Goal: Task Accomplishment & Management: Use online tool/utility

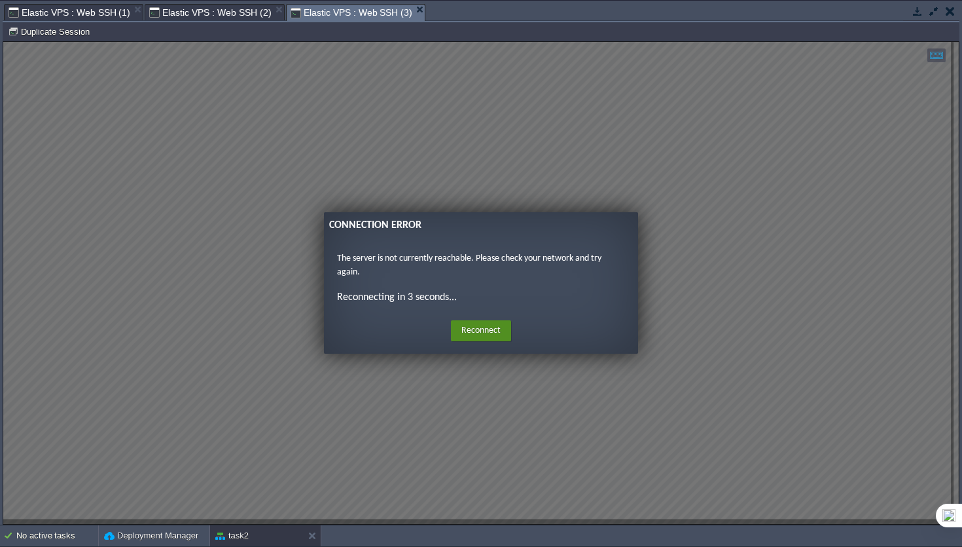
click at [492, 325] on button "Reconnect" at bounding box center [481, 330] width 60 height 21
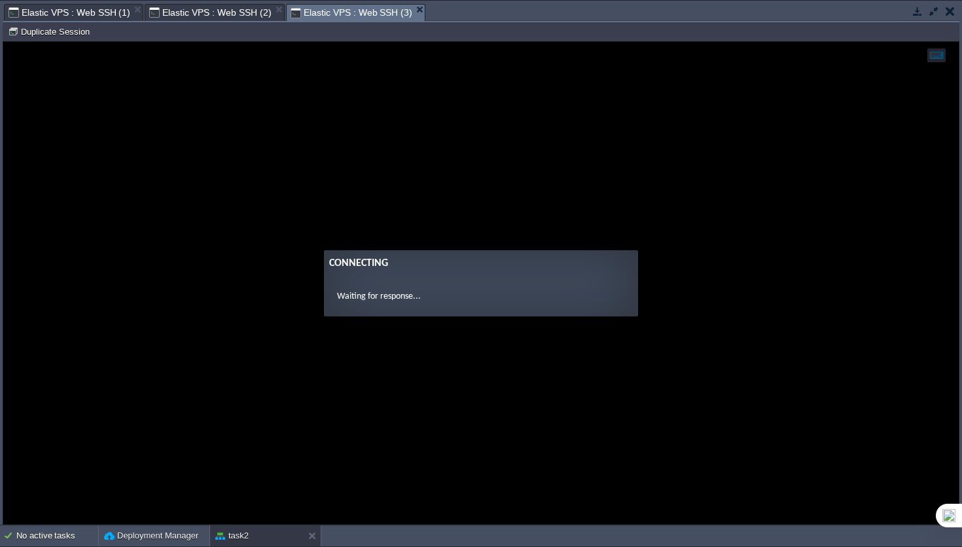
click at [247, 10] on span "Elastic VPS : Web SSH (2)" at bounding box center [210, 13] width 122 height 16
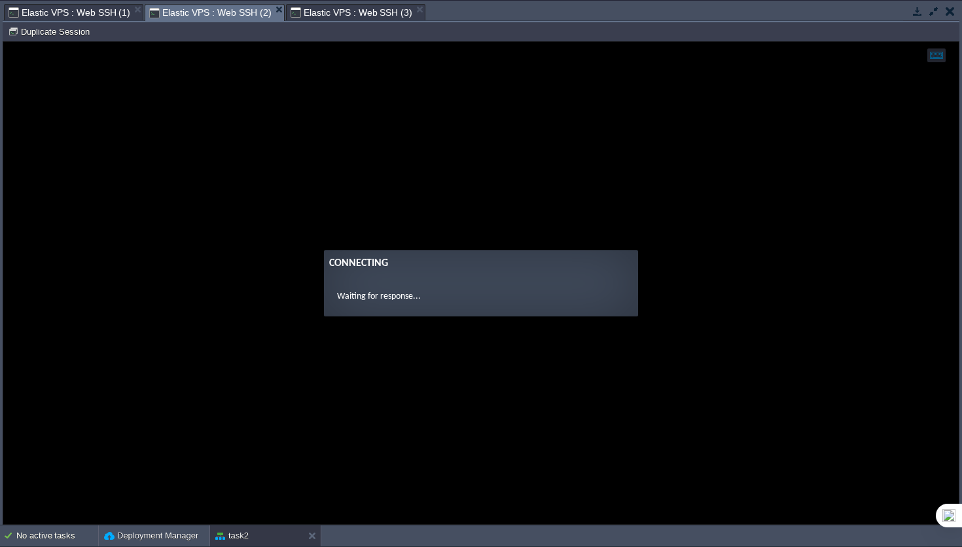
click at [86, 14] on span "Elastic VPS : Web SSH (1)" at bounding box center [70, 13] width 122 height 16
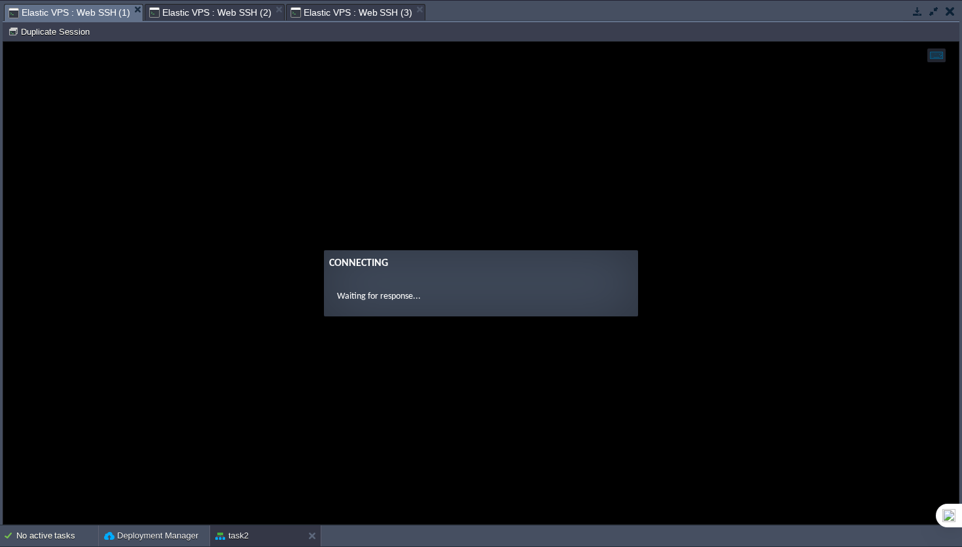
click at [246, 12] on span "Elastic VPS : Web SSH (2)" at bounding box center [210, 13] width 122 height 16
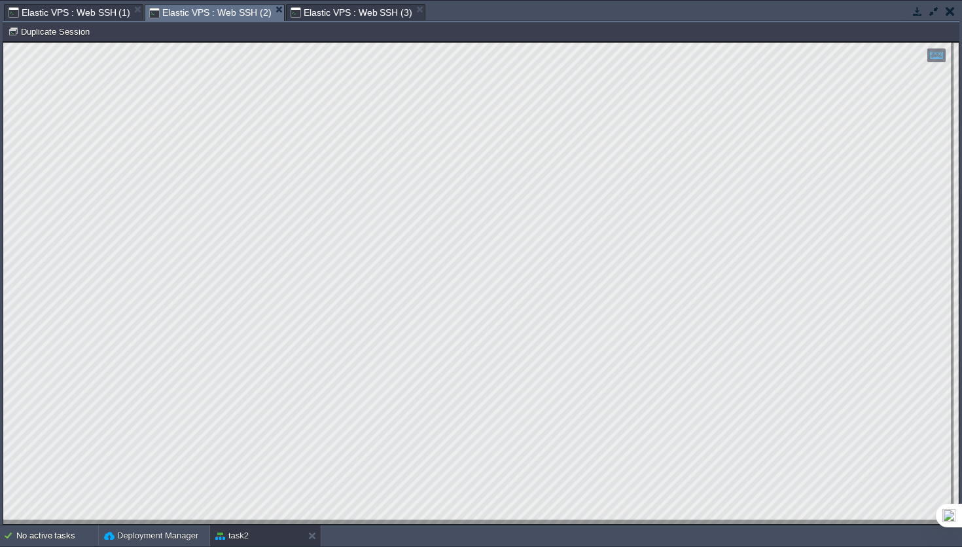
click at [297, 17] on span "Elastic VPS : Web SSH (3)" at bounding box center [352, 13] width 122 height 16
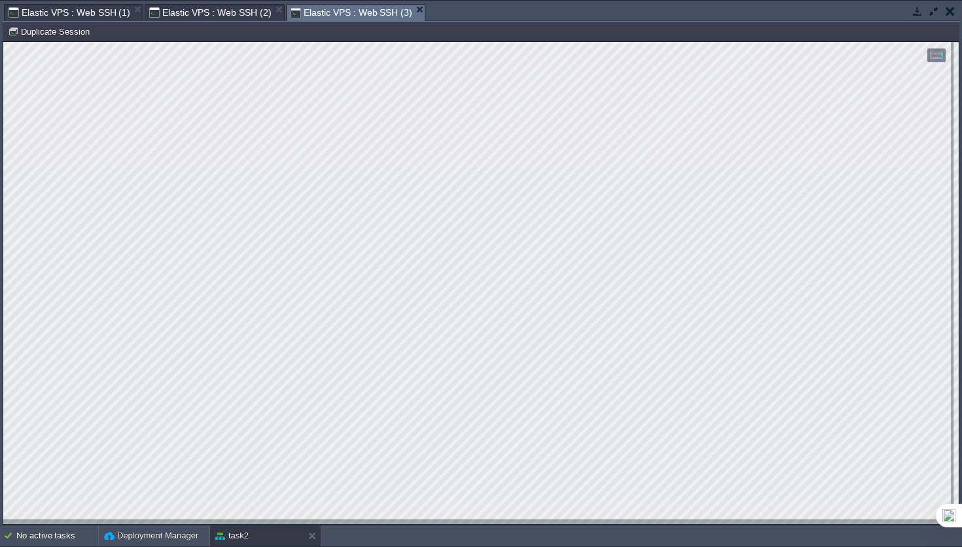
click at [210, 18] on span "Elastic VPS : Web SSH (2)" at bounding box center [210, 13] width 122 height 16
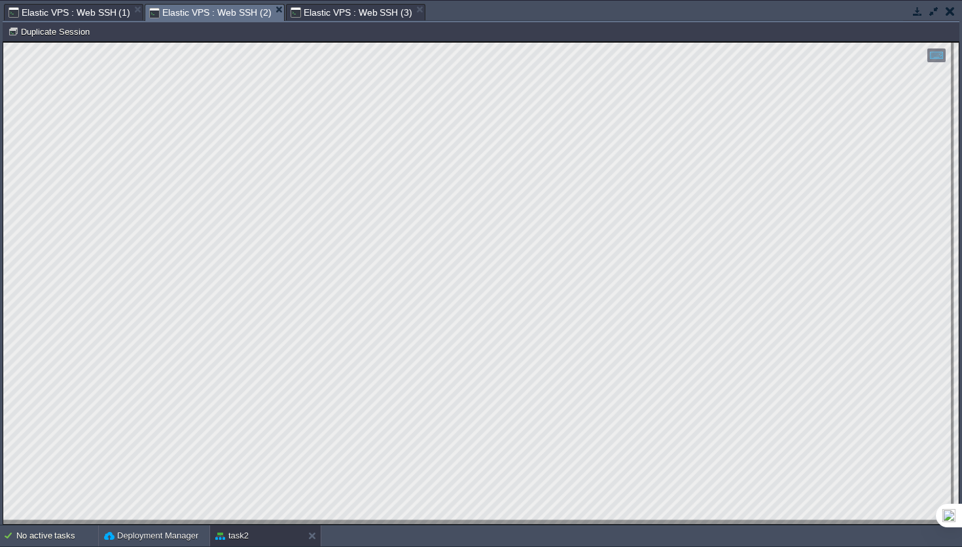
click at [331, 14] on span "Elastic VPS : Web SSH (3)" at bounding box center [352, 13] width 122 height 16
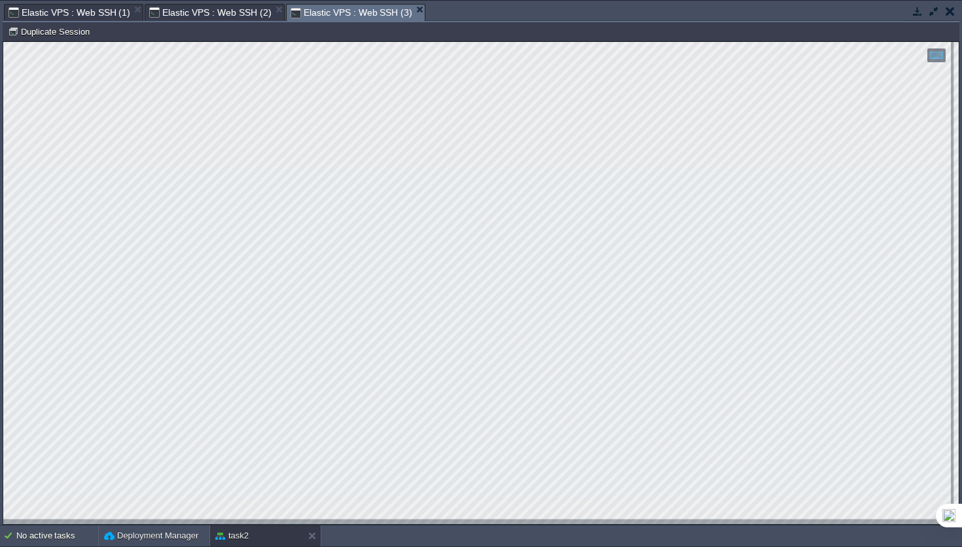
click at [210, 18] on span "Elastic VPS : Web SSH (2)" at bounding box center [210, 13] width 122 height 16
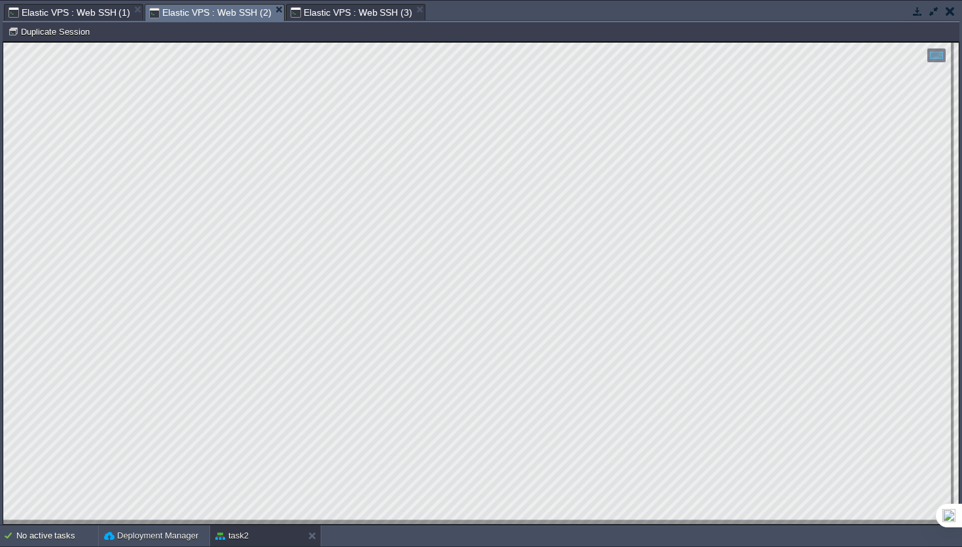
click at [351, 14] on span "Elastic VPS : Web SSH (3)" at bounding box center [352, 13] width 122 height 16
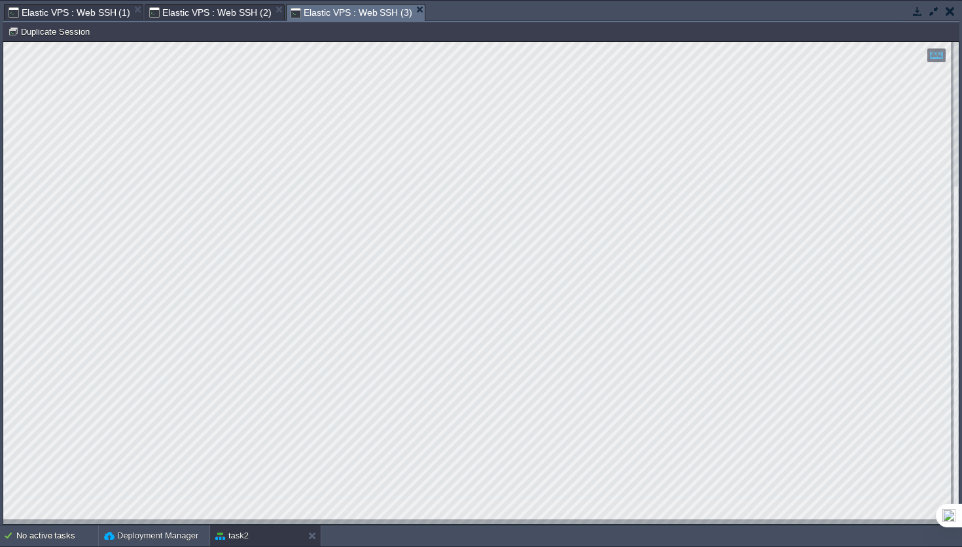
click at [200, 4] on div "Elastic VPS : Web SSH (2)" at bounding box center [214, 12] width 139 height 16
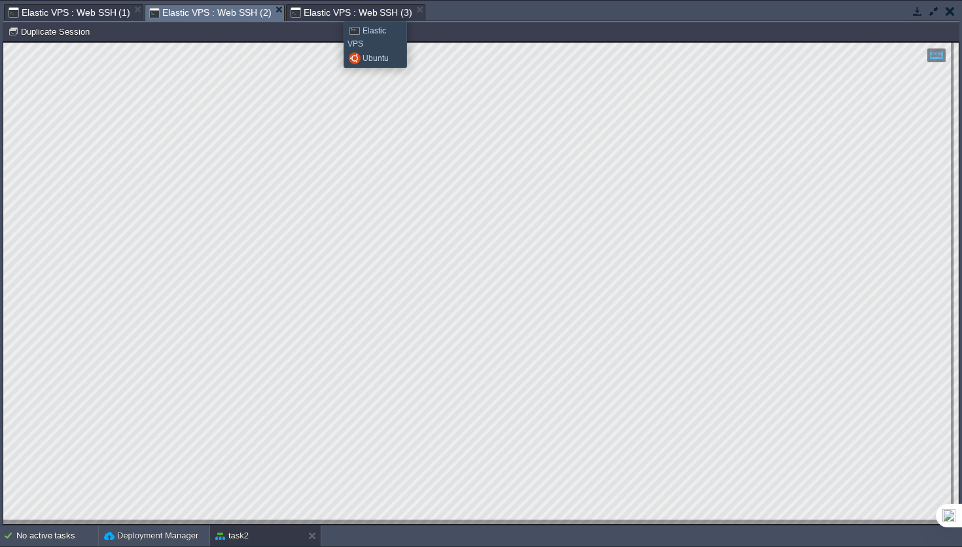
click at [334, 9] on span "Elastic VPS : Web SSH (3)" at bounding box center [352, 13] width 122 height 16
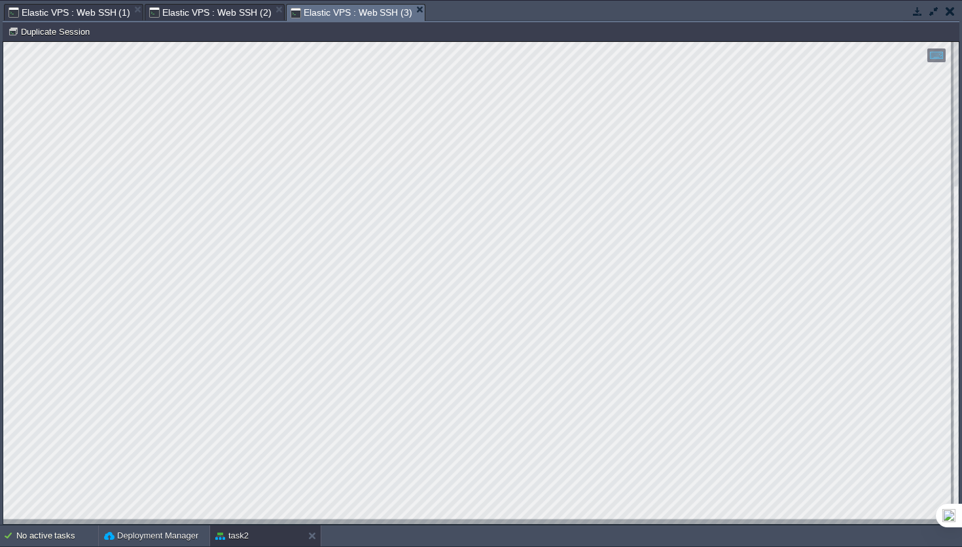
click at [217, 20] on span "Elastic VPS : Web SSH (2)" at bounding box center [210, 13] width 122 height 16
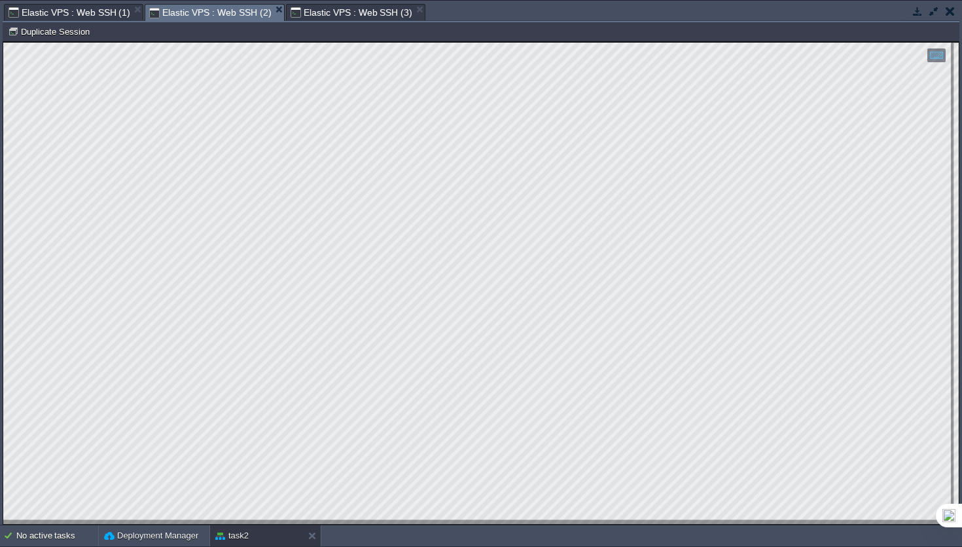
click at [85, 12] on span "Elastic VPS : Web SSH (1)" at bounding box center [70, 13] width 122 height 16
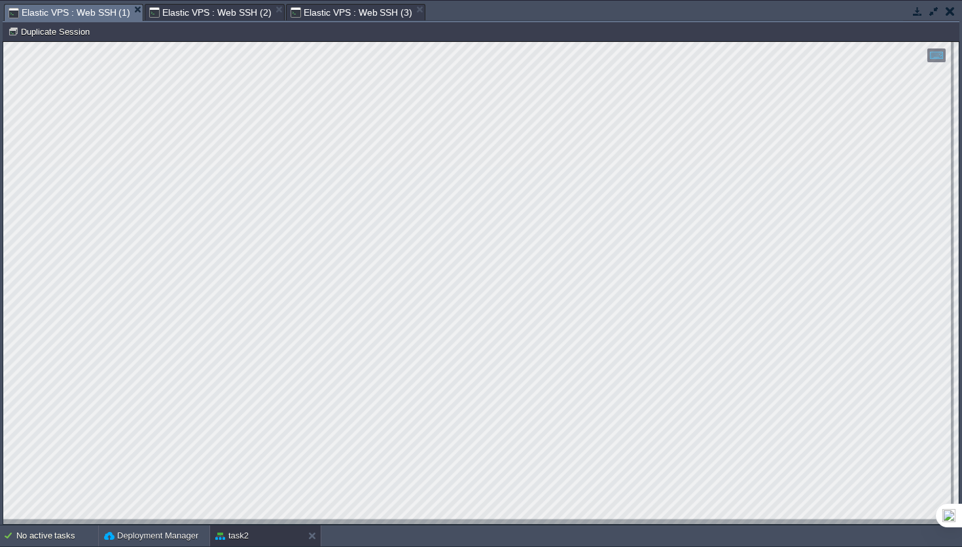
click at [23, 42] on div at bounding box center [481, 41] width 957 height 1
click at [39, 31] on button "Duplicate Session" at bounding box center [51, 32] width 86 height 12
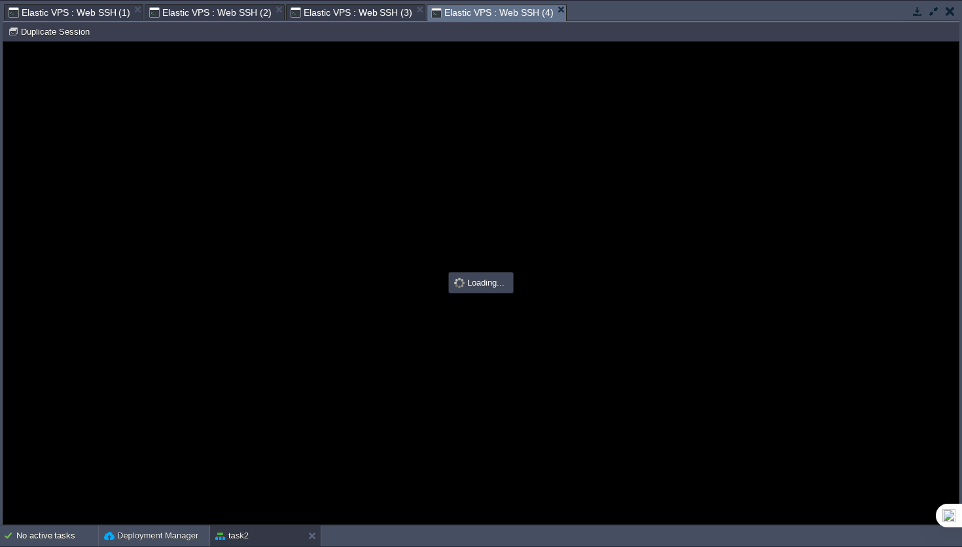
click at [333, 20] on span "Elastic VPS : Web SSH (3)" at bounding box center [352, 13] width 122 height 16
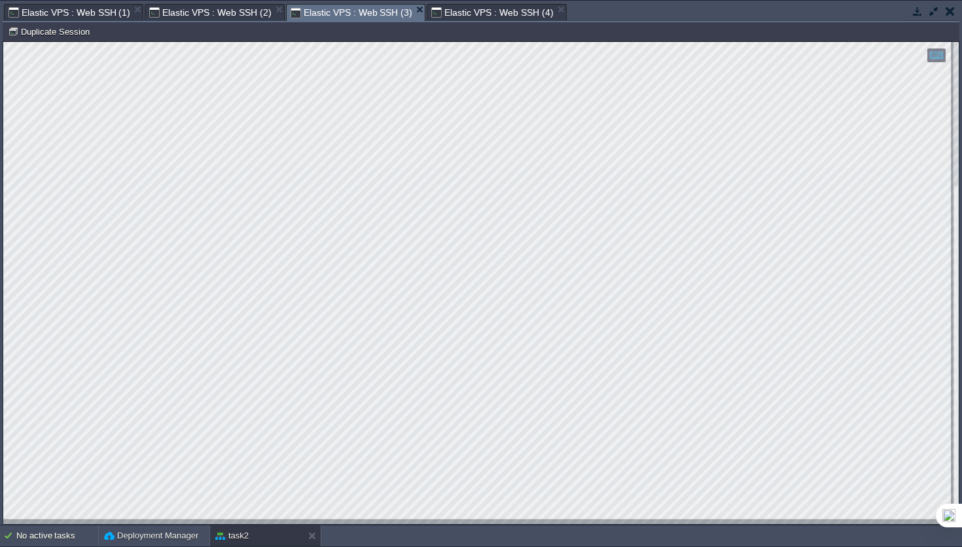
click at [244, 12] on span "Elastic VPS : Web SSH (2)" at bounding box center [210, 13] width 122 height 16
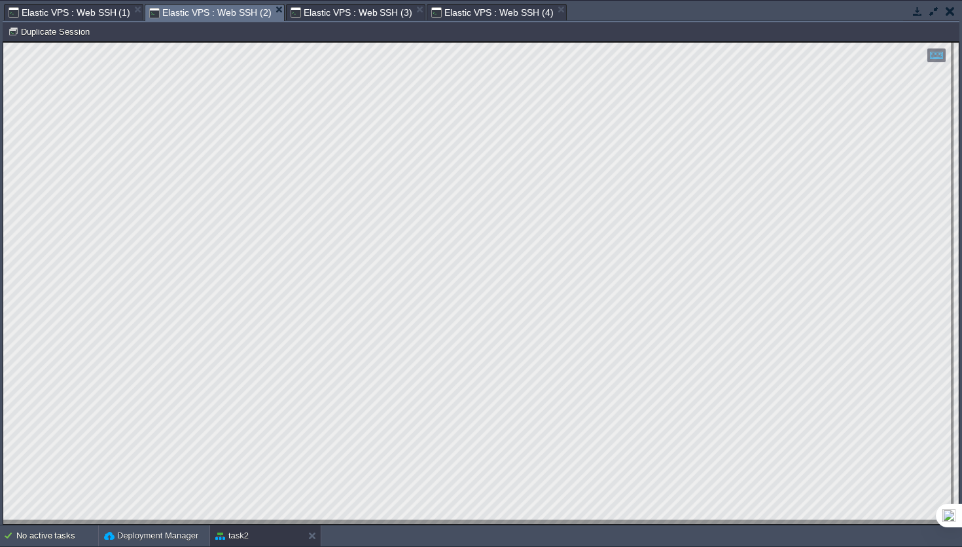
click at [78, 14] on span "Elastic VPS : Web SSH (1)" at bounding box center [70, 13] width 122 height 16
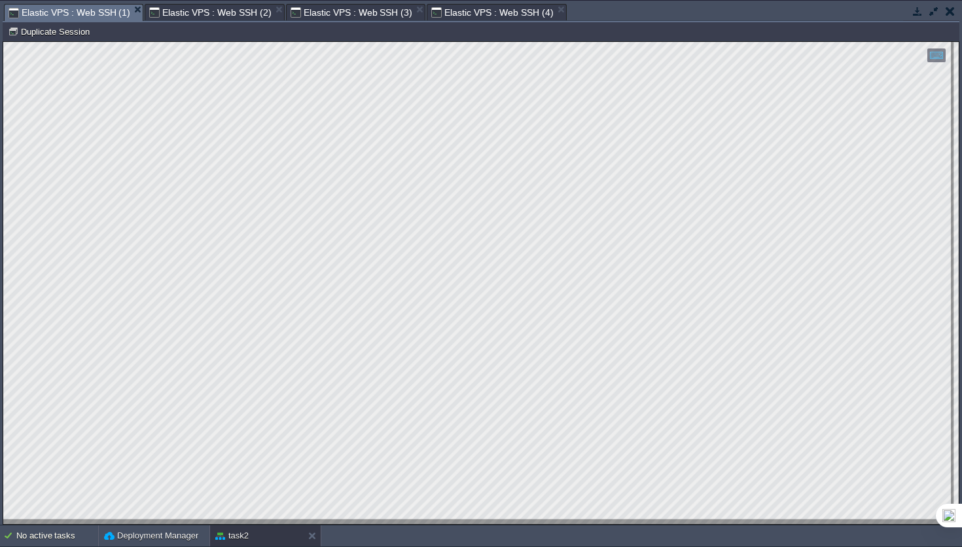
click at [469, 10] on span "Elastic VPS : Web SSH (4)" at bounding box center [492, 13] width 122 height 16
type input "#000000"
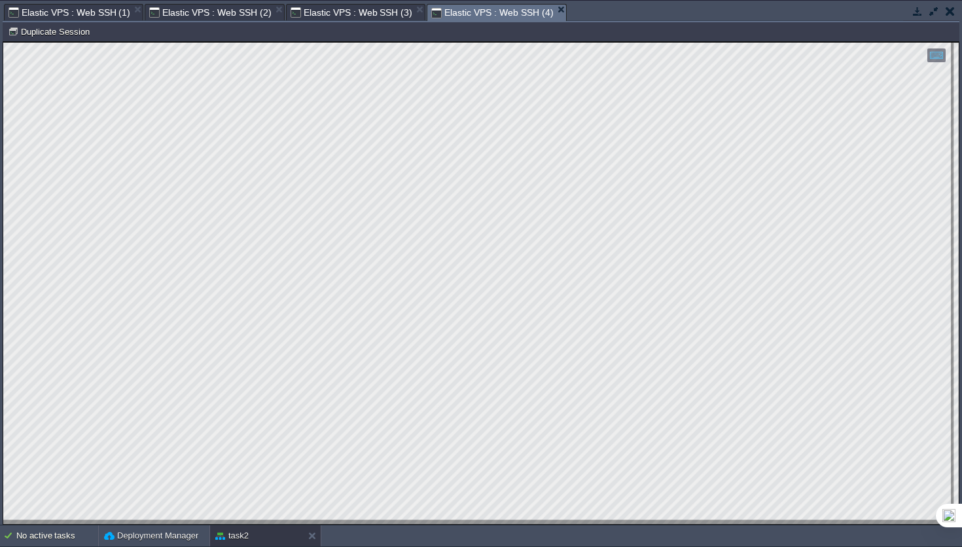
click at [96, 14] on span "Elastic VPS : Web SSH (1)" at bounding box center [70, 13] width 122 height 16
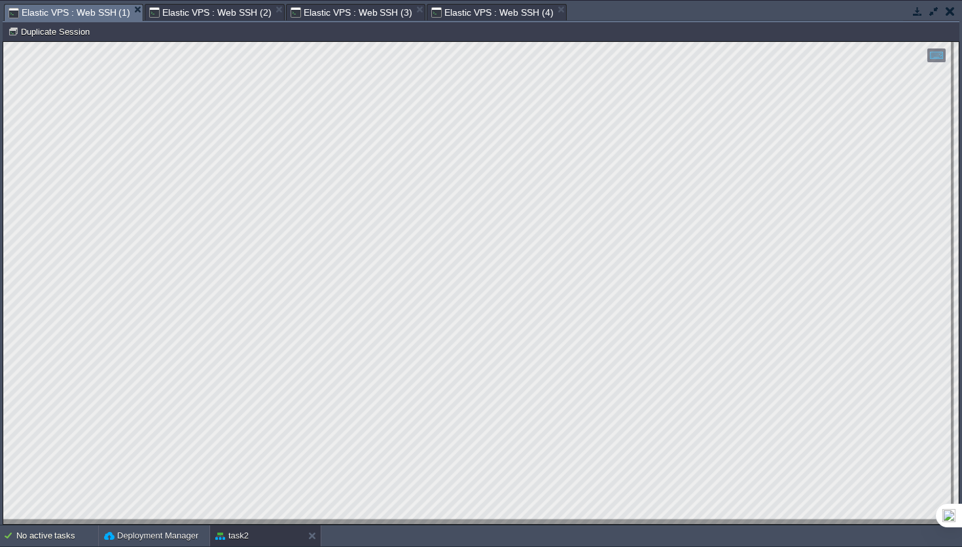
click at [230, 9] on span "Elastic VPS : Web SSH (2)" at bounding box center [210, 13] width 122 height 16
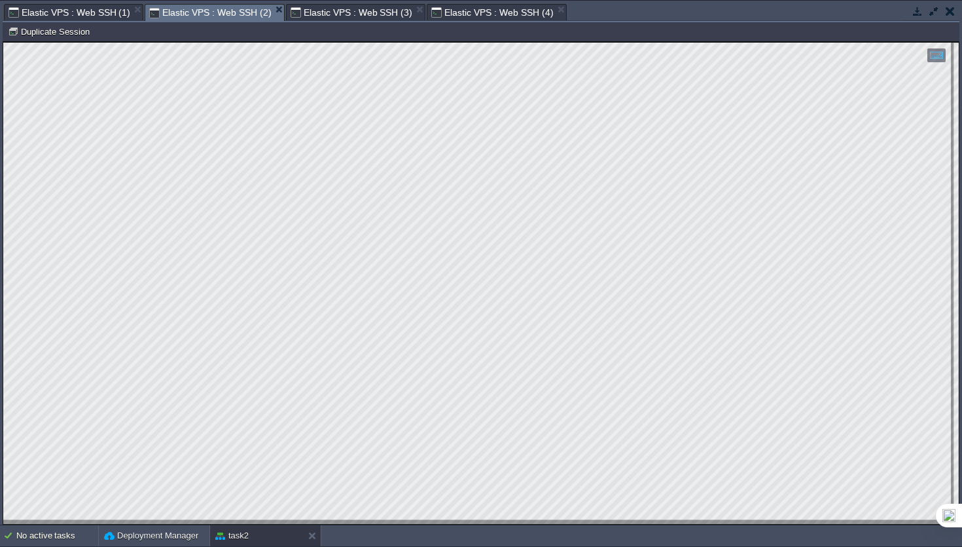
click at [325, 4] on div "Elastic VPS : Web SSH (3)" at bounding box center [355, 12] width 139 height 16
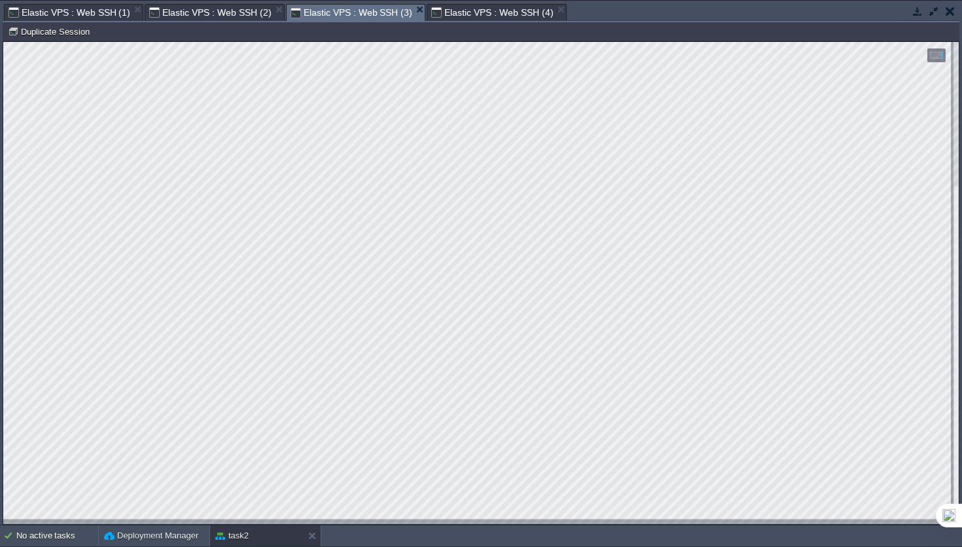
click at [225, 12] on span "Elastic VPS : Web SSH (2)" at bounding box center [210, 13] width 122 height 16
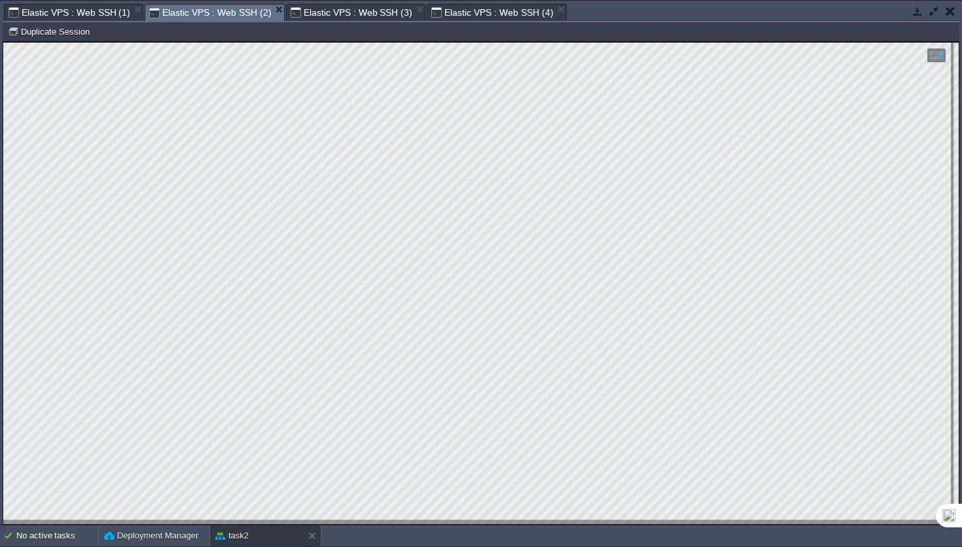
click at [88, 8] on span "Elastic VPS : Web SSH (1)" at bounding box center [70, 13] width 122 height 16
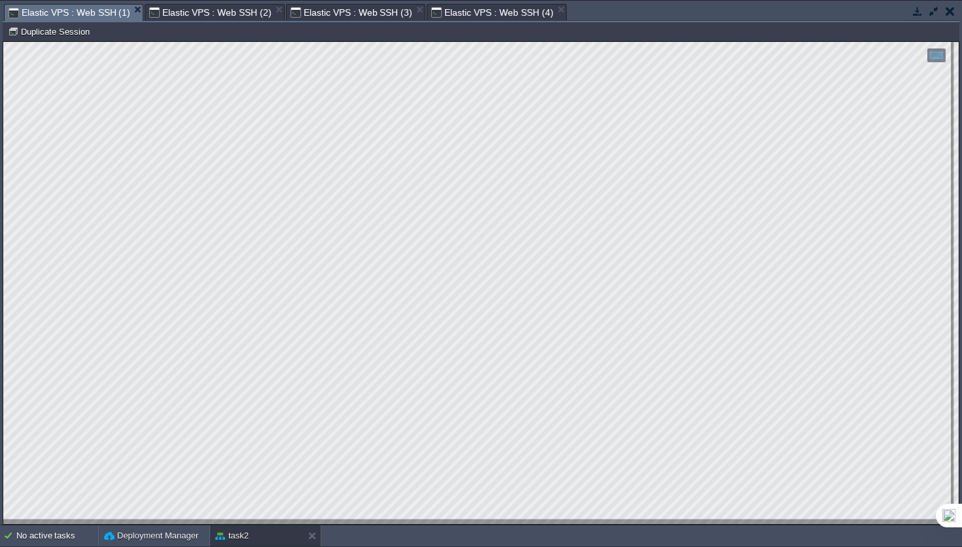
click at [194, 16] on span "Elastic VPS : Web SSH (2)" at bounding box center [210, 13] width 122 height 16
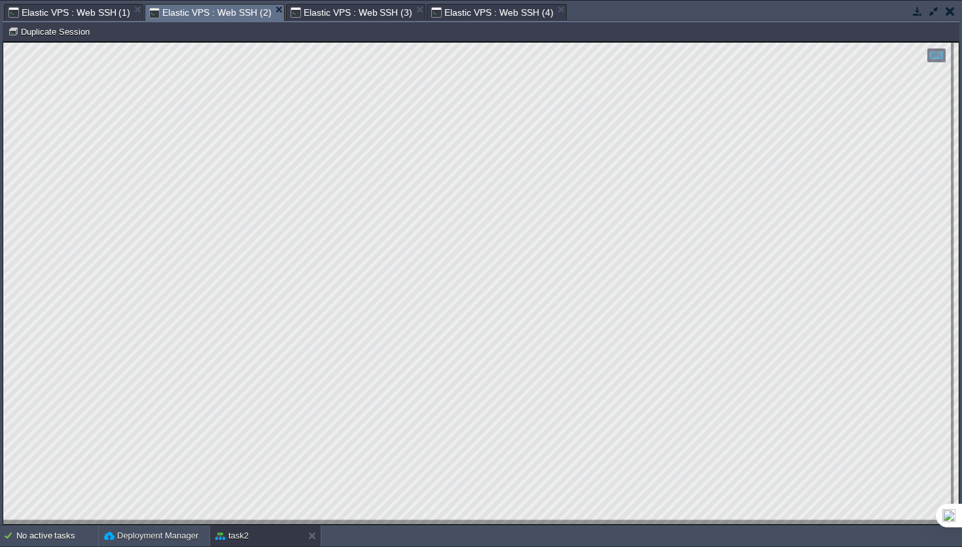
click at [346, 17] on span "Elastic VPS : Web SSH (3)" at bounding box center [352, 13] width 122 height 16
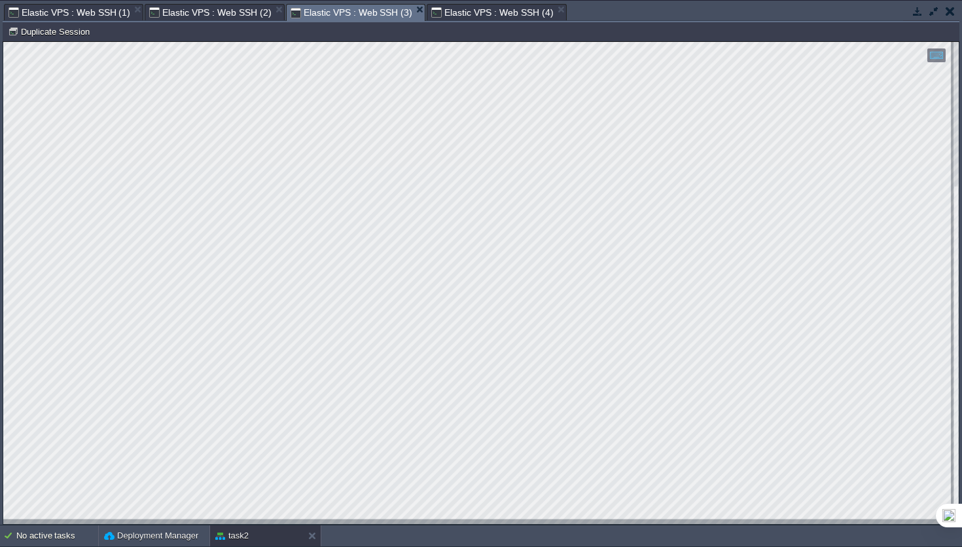
click at [90, 8] on span "Elastic VPS : Web SSH (1)" at bounding box center [70, 13] width 122 height 16
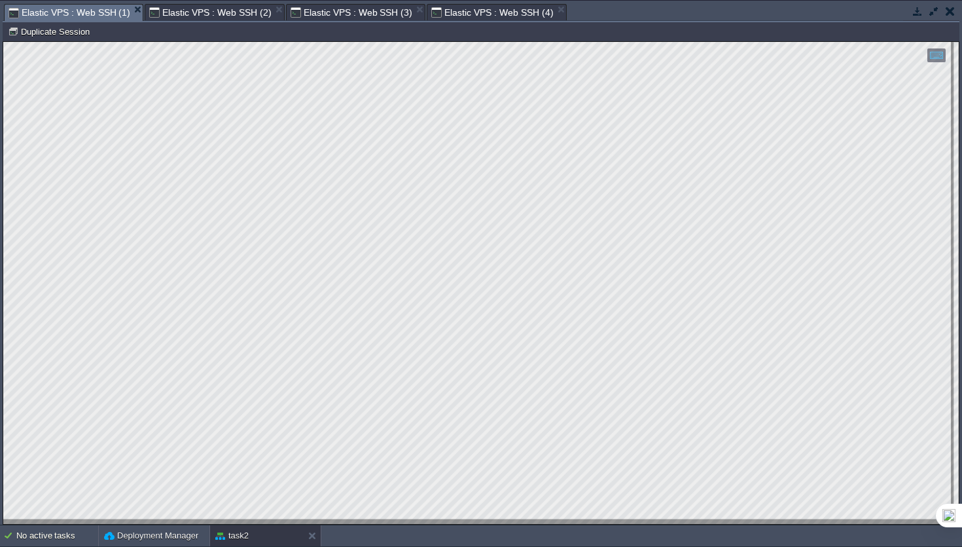
click at [505, 15] on span "Elastic VPS : Web SSH (4)" at bounding box center [492, 13] width 122 height 16
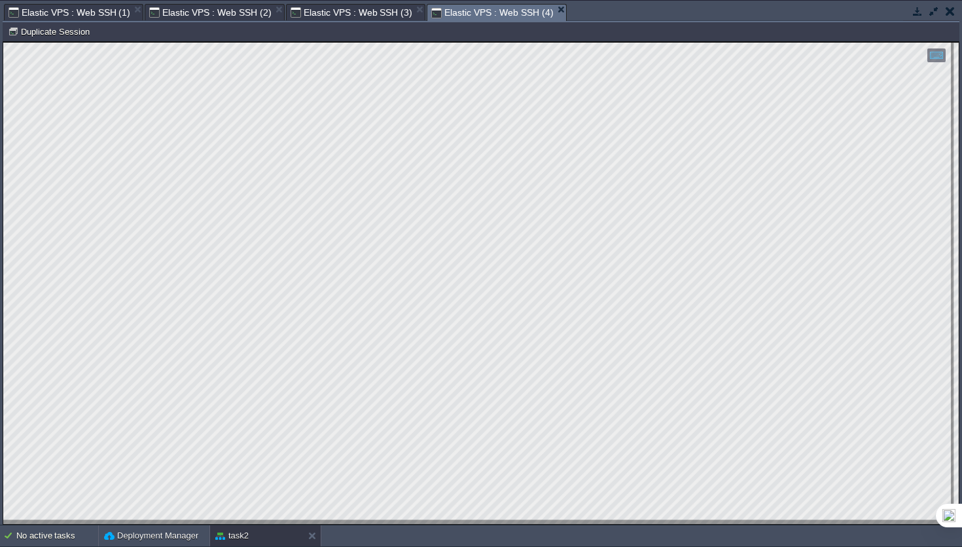
click at [35, 18] on span "Elastic VPS : Web SSH (1)" at bounding box center [70, 13] width 122 height 16
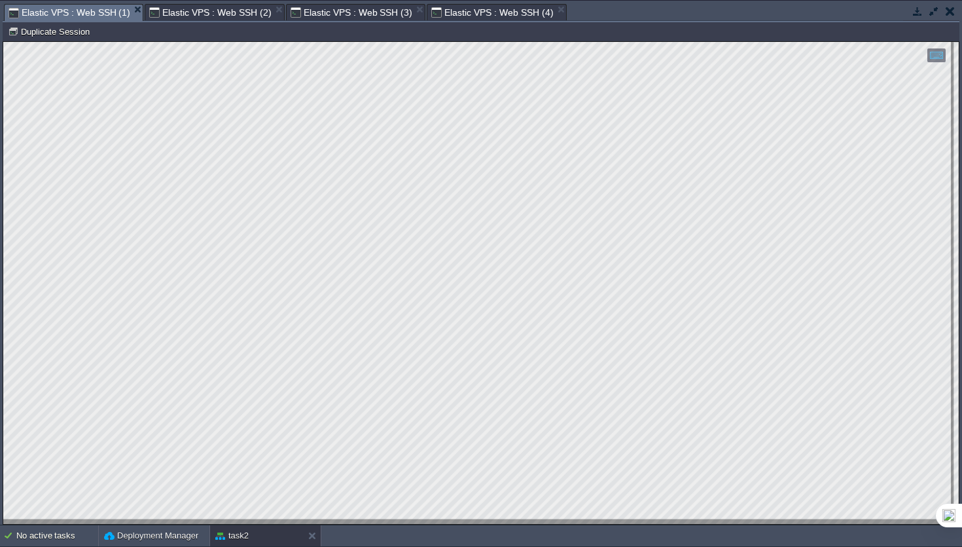
click at [191, 6] on span "Elastic VPS : Web SSH (2)" at bounding box center [210, 13] width 122 height 16
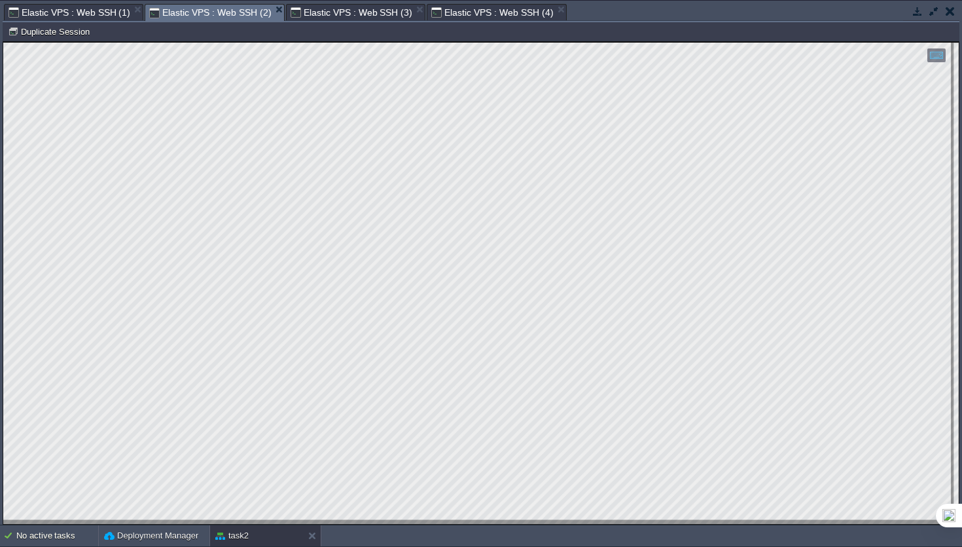
click at [365, 18] on span "Elastic VPS : Web SSH (3)" at bounding box center [352, 13] width 122 height 16
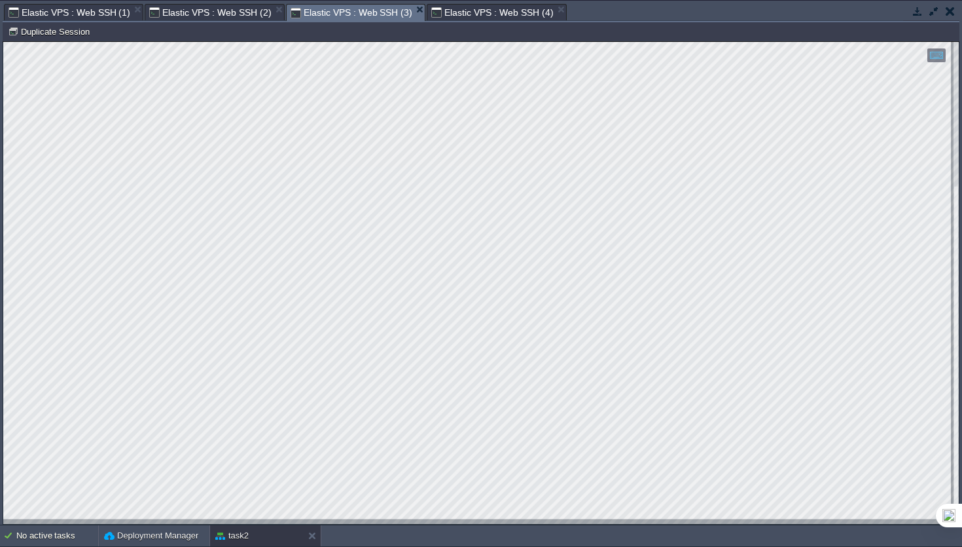
click at [492, 8] on span "Elastic VPS : Web SSH (4)" at bounding box center [492, 13] width 122 height 16
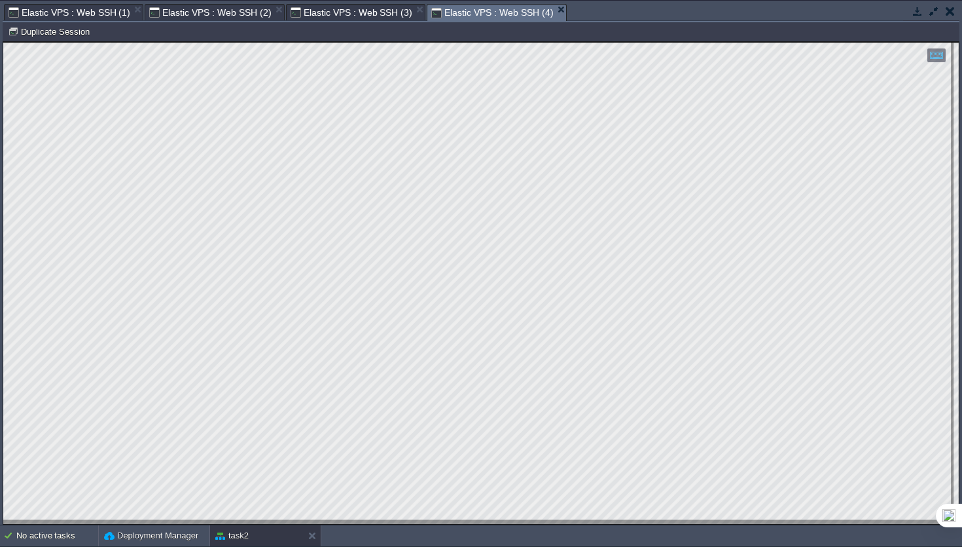
click at [361, 6] on span "Elastic VPS : Web SSH (3)" at bounding box center [352, 13] width 122 height 16
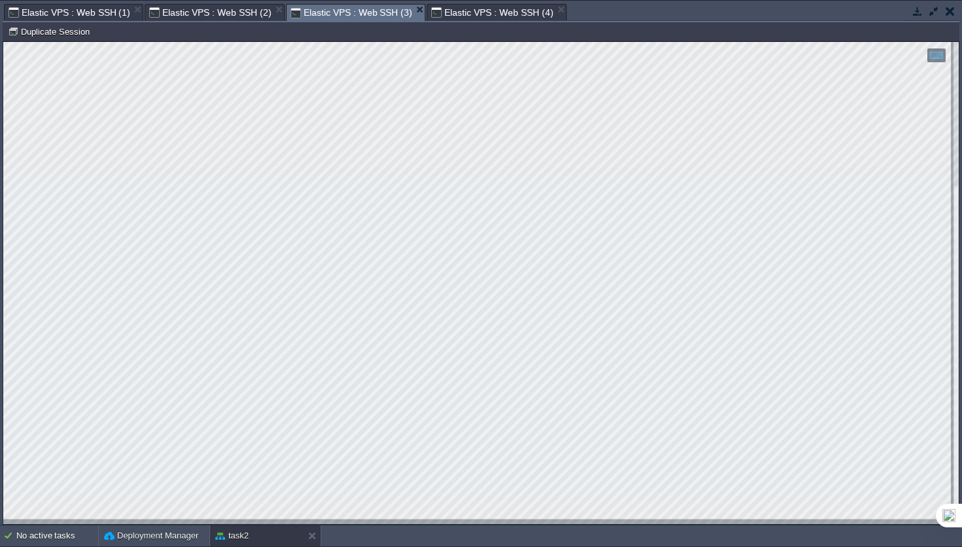
click at [202, 16] on span "Elastic VPS : Web SSH (2)" at bounding box center [210, 13] width 122 height 16
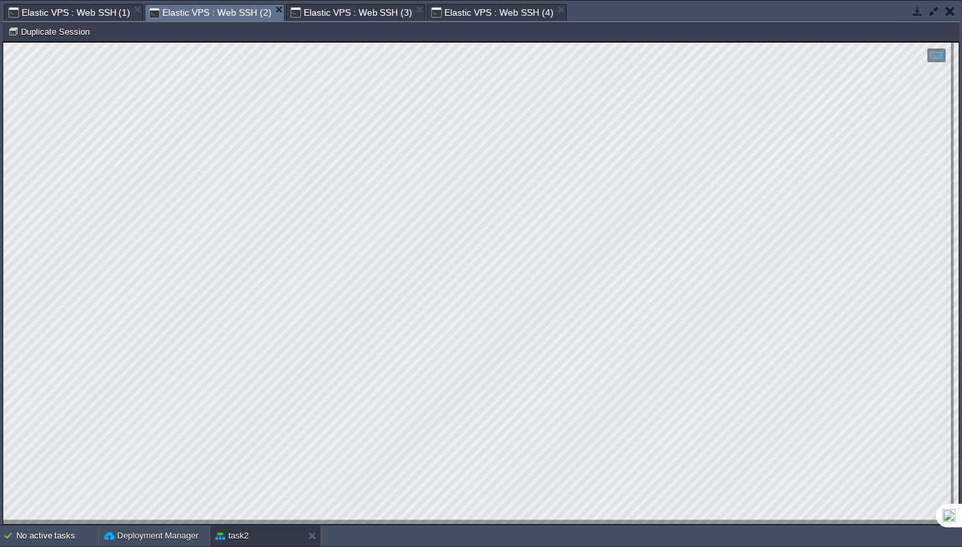
click at [107, 6] on span "Elastic VPS : Web SSH (1)" at bounding box center [70, 13] width 122 height 16
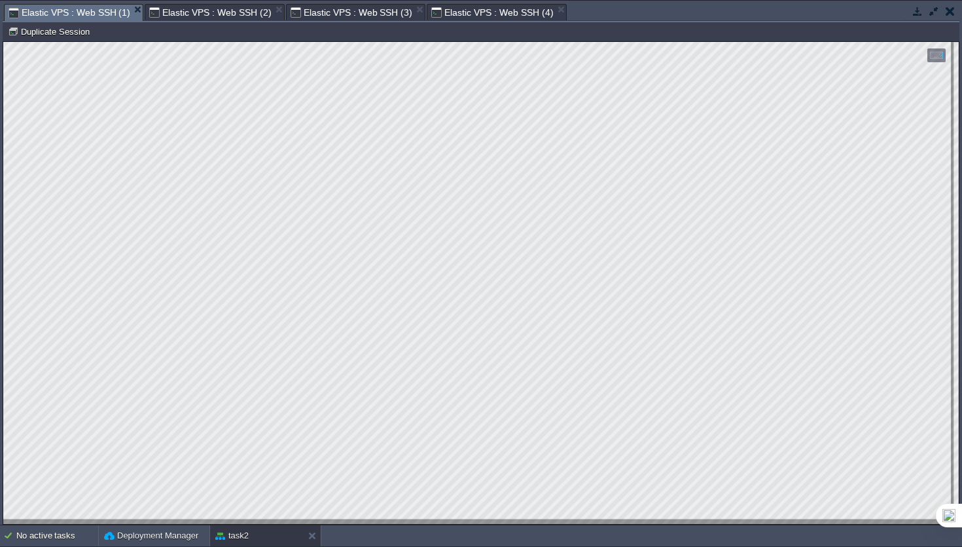
click at [221, 24] on td "Node ID: 250641 Duplicate Session" at bounding box center [481, 32] width 955 height 16
click at [223, 19] on span "Elastic VPS : Web SSH (2)" at bounding box center [210, 13] width 122 height 16
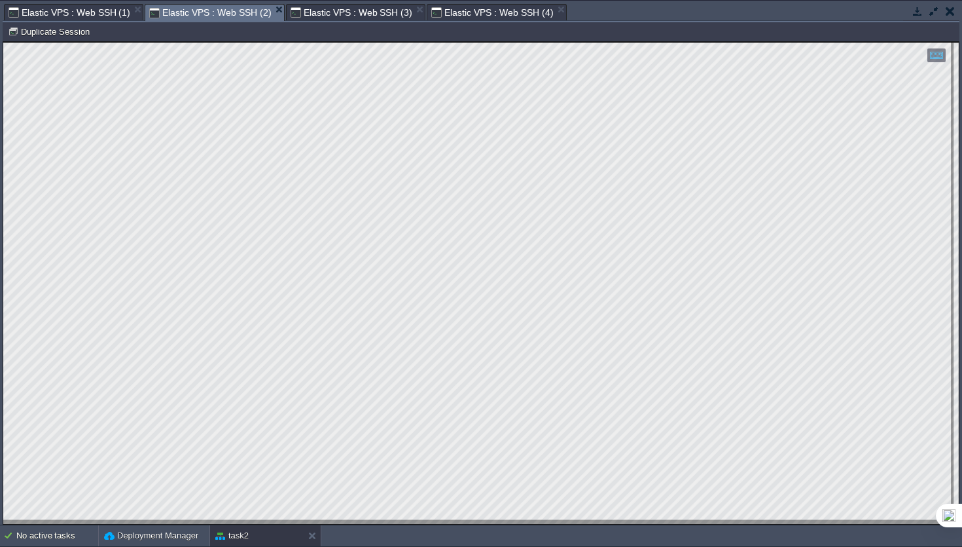
click at [356, 11] on span "Elastic VPS : Web SSH (3)" at bounding box center [352, 13] width 122 height 16
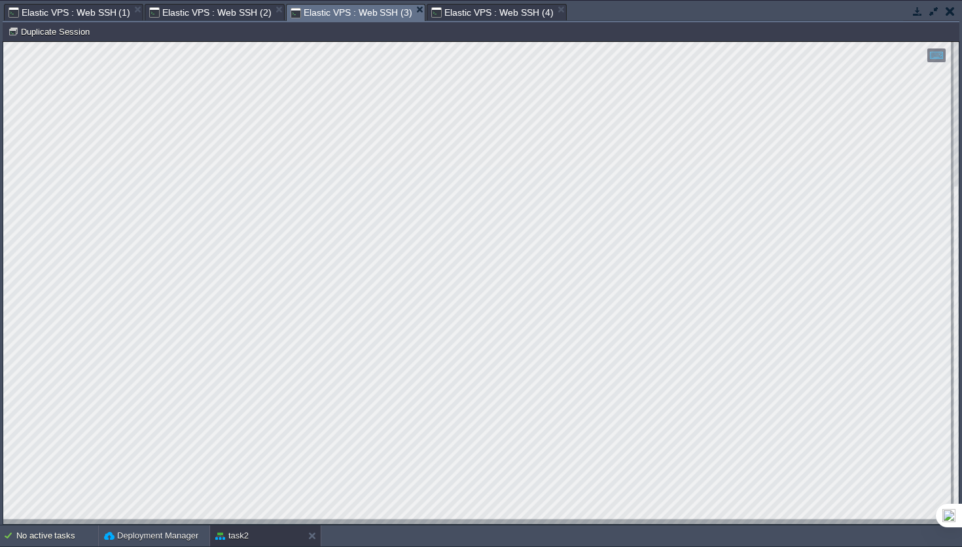
click at [465, 18] on span "Elastic VPS : Web SSH (4)" at bounding box center [492, 13] width 122 height 16
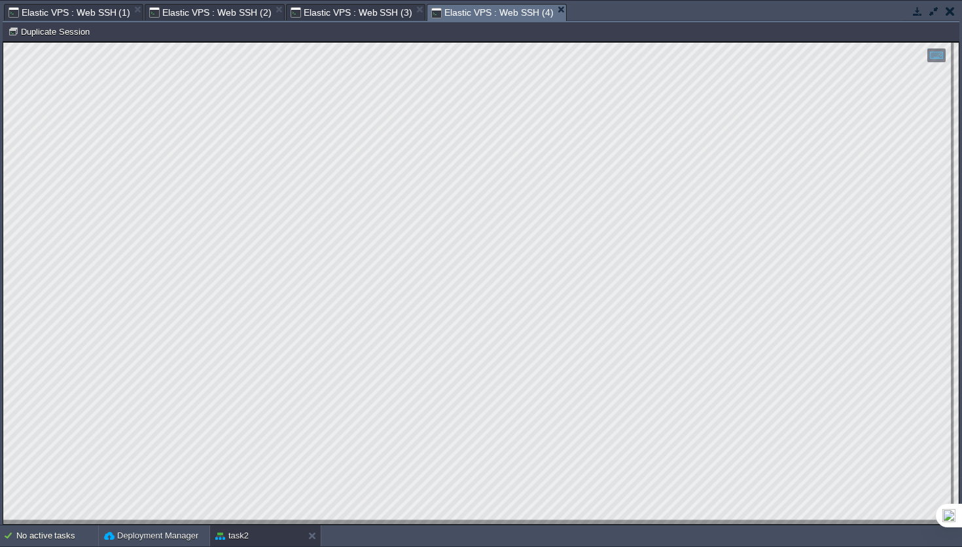
click at [346, 13] on span "Elastic VPS : Web SSH (3)" at bounding box center [352, 13] width 122 height 16
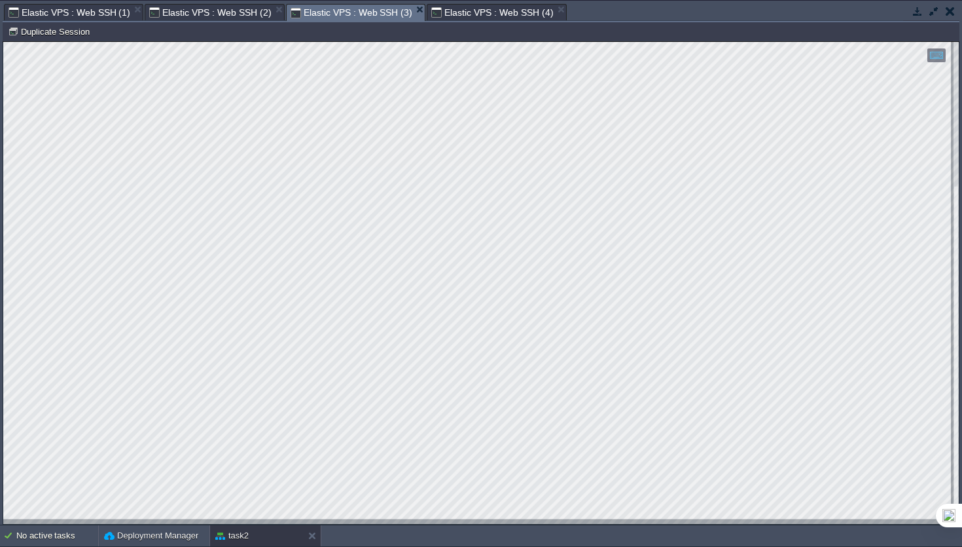
click at [216, 16] on span "Elastic VPS : Web SSH (2)" at bounding box center [210, 13] width 122 height 16
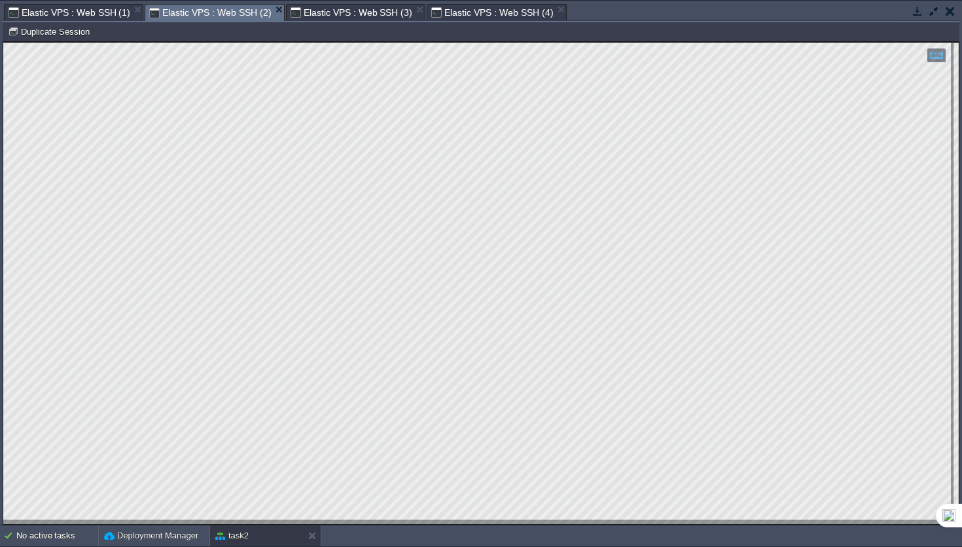
click at [362, 9] on span "Elastic VPS : Web SSH (3)" at bounding box center [352, 13] width 122 height 16
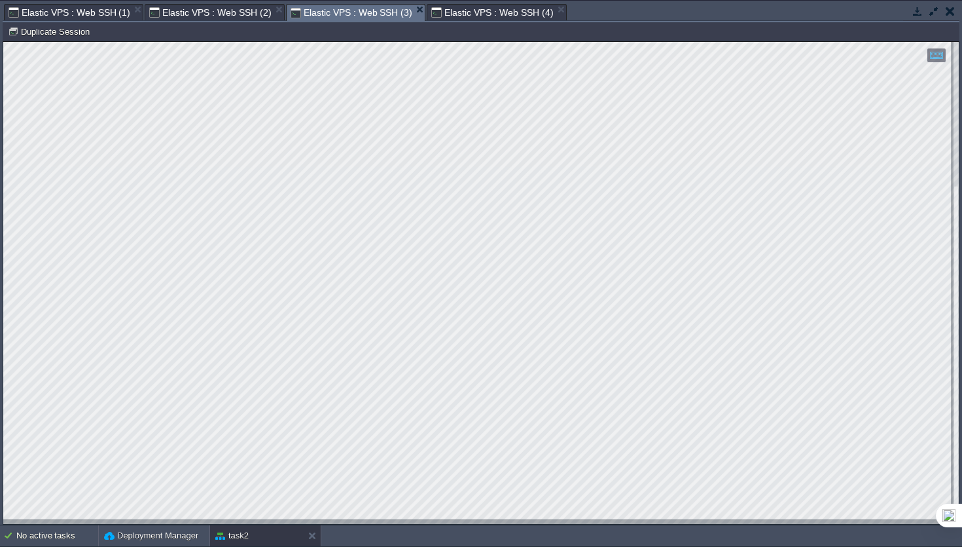
click at [239, 19] on span "Elastic VPS : Web SSH (2)" at bounding box center [210, 13] width 122 height 16
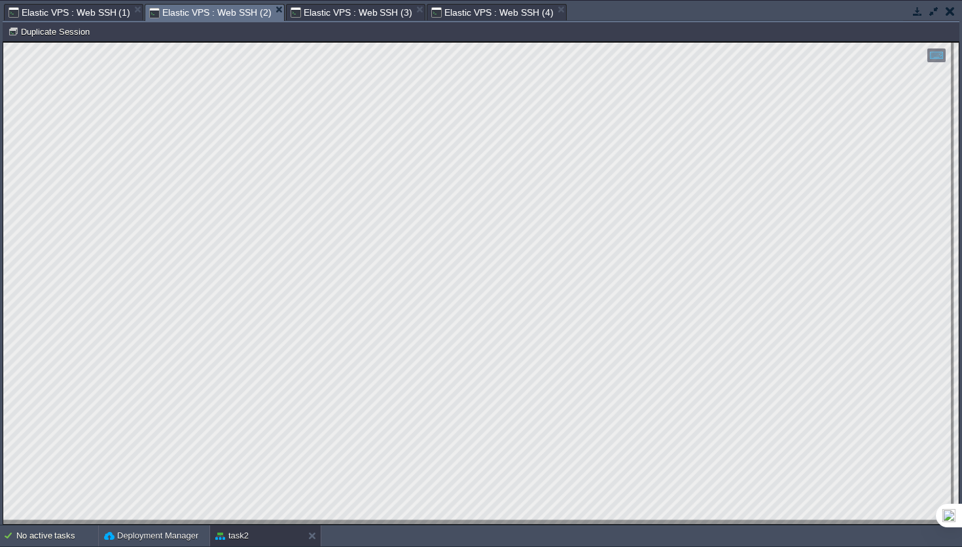
click at [365, 16] on span "Elastic VPS : Web SSH (3)" at bounding box center [352, 13] width 122 height 16
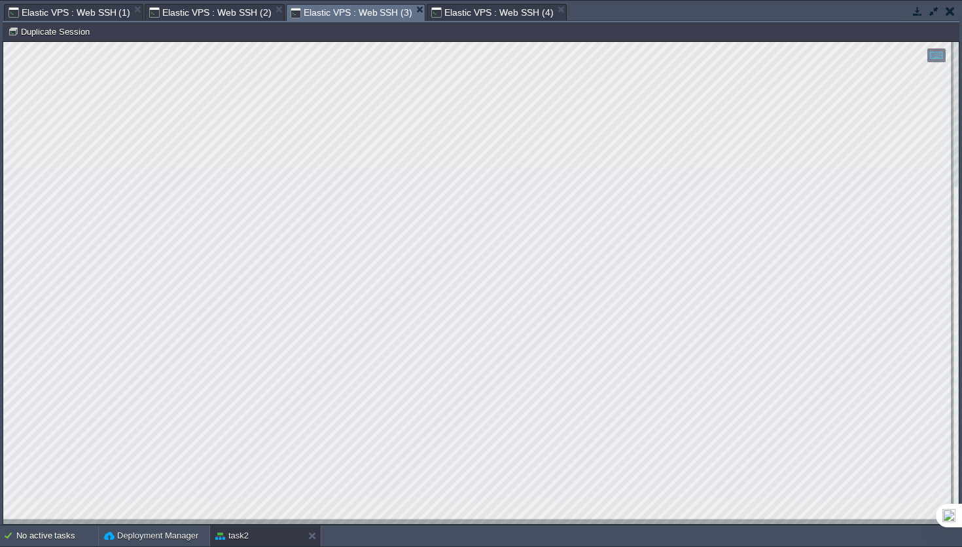
click at [176, 12] on span "Elastic VPS : Web SSH (2)" at bounding box center [210, 13] width 122 height 16
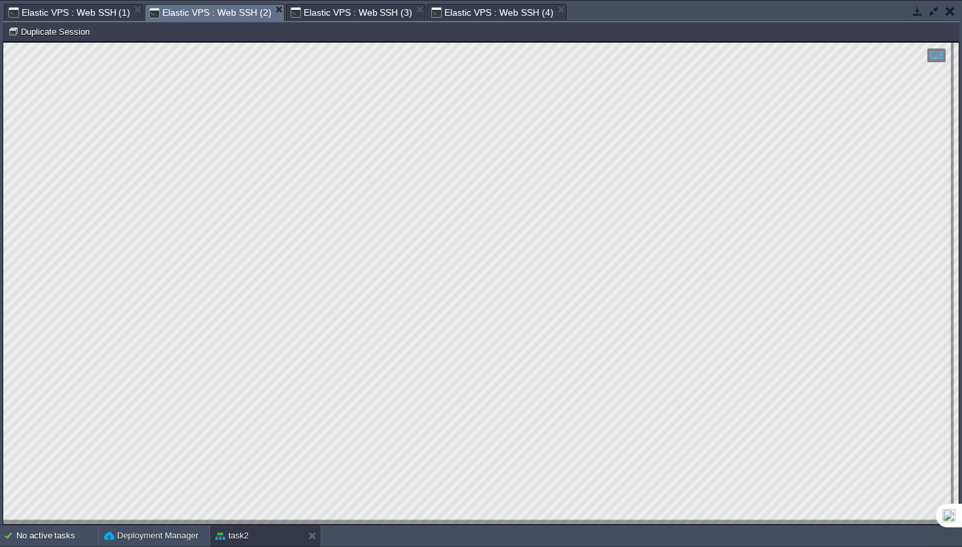
click at [341, 15] on span "Elastic VPS : Web SSH (3)" at bounding box center [352, 13] width 122 height 16
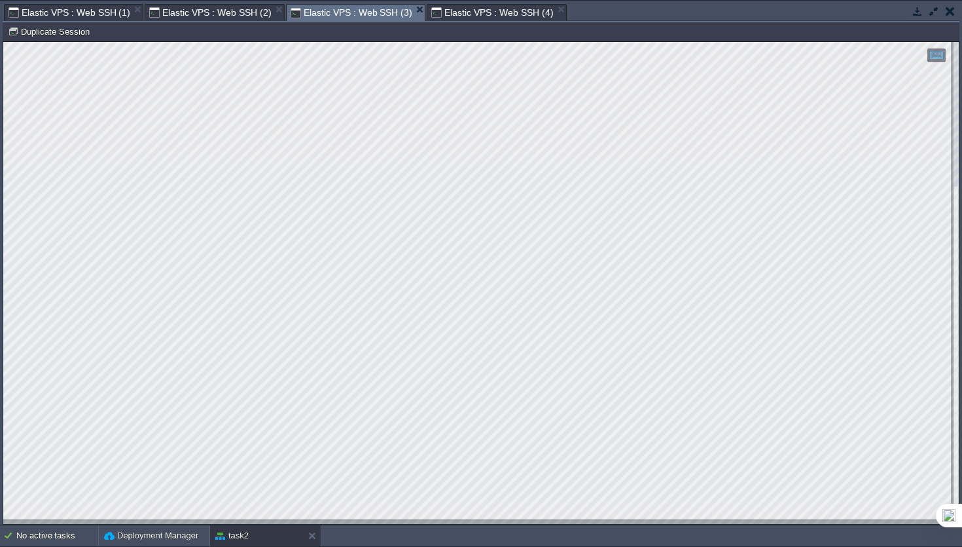
click at [217, 14] on span "Elastic VPS : Web SSH (2)" at bounding box center [210, 13] width 122 height 16
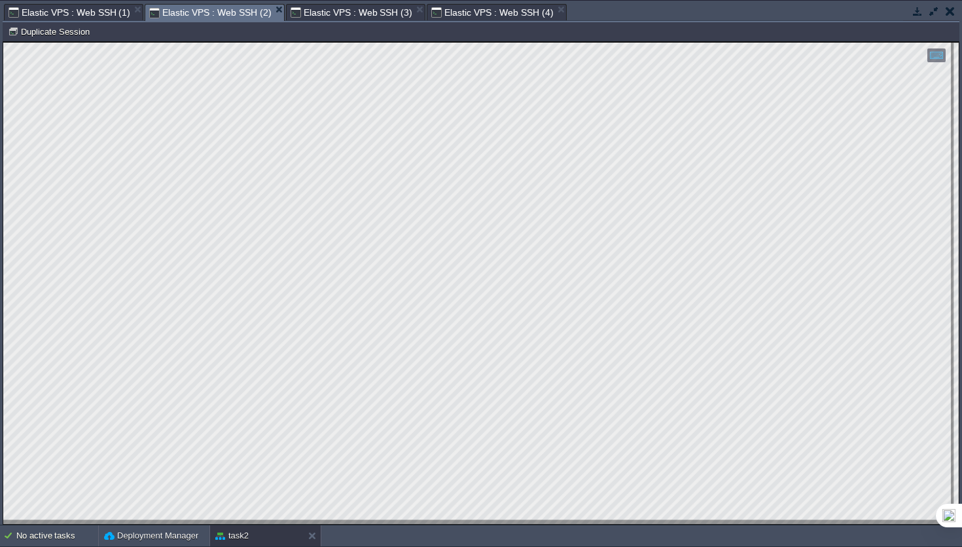
click at [318, 15] on span "Elastic VPS : Web SSH (3)" at bounding box center [352, 13] width 122 height 16
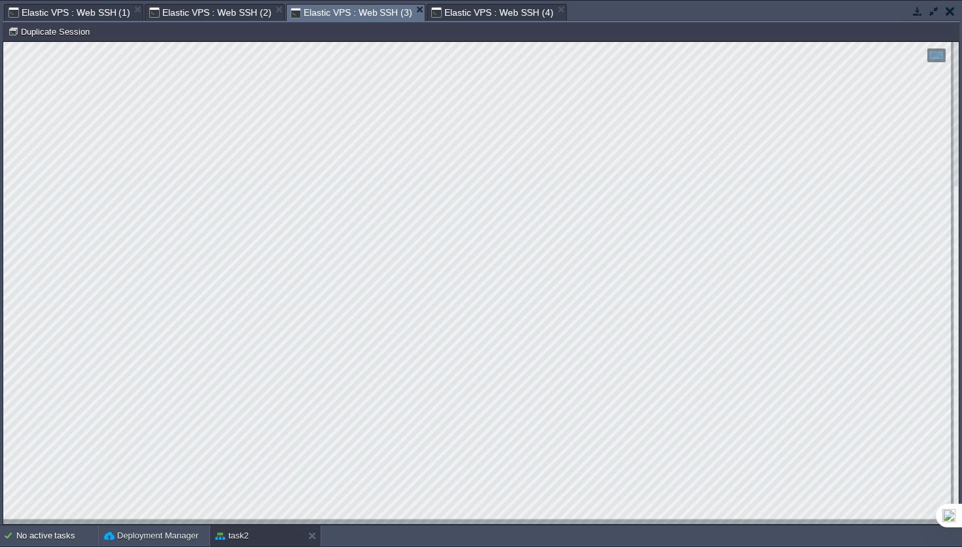
click at [226, 14] on span "Elastic VPS : Web SSH (2)" at bounding box center [210, 13] width 122 height 16
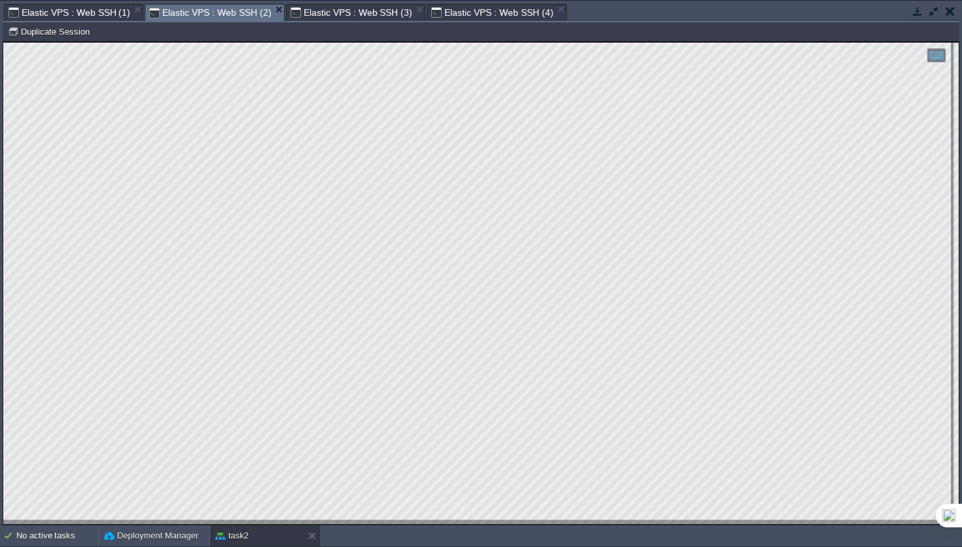
click at [342, 14] on span "Elastic VPS : Web SSH (3)" at bounding box center [352, 13] width 122 height 16
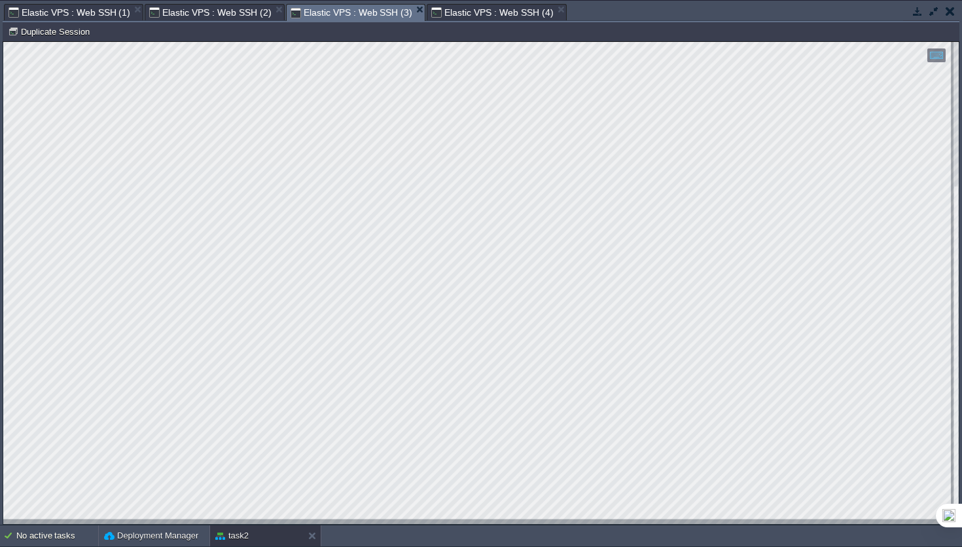
click at [100, 10] on span "Elastic VPS : Web SSH (1)" at bounding box center [70, 13] width 122 height 16
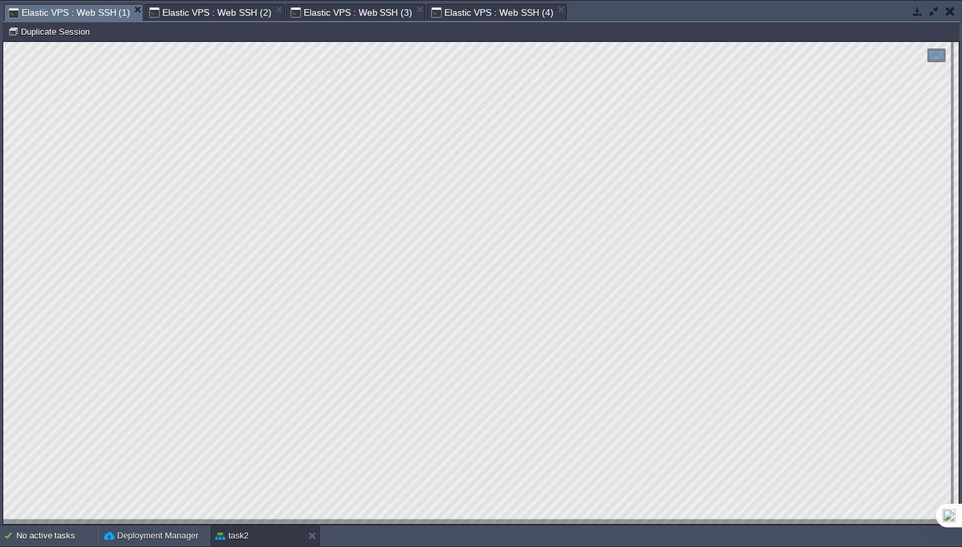
click at [232, 10] on span "Elastic VPS : Web SSH (2)" at bounding box center [210, 13] width 122 height 16
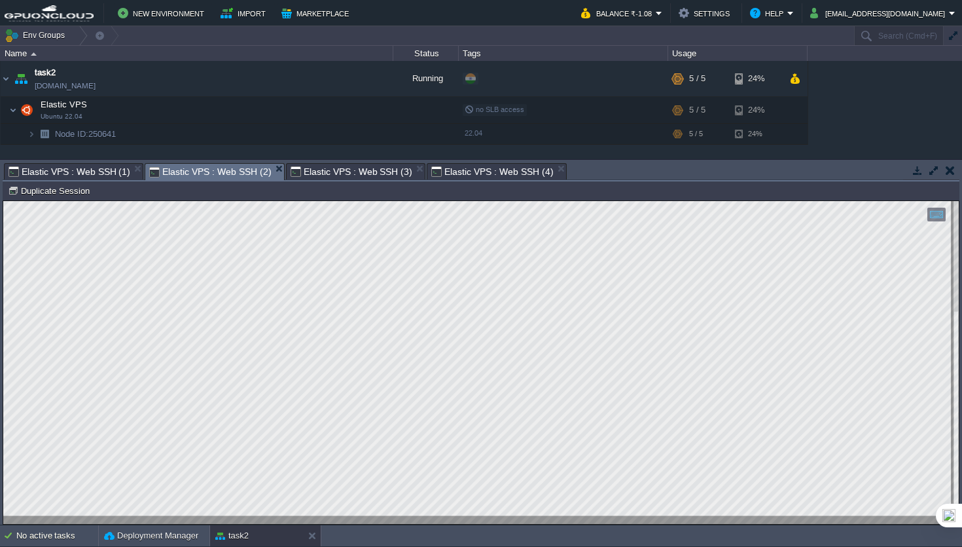
click at [223, 175] on span "Elastic VPS : Web SSH (2)" at bounding box center [210, 172] width 122 height 16
click at [350, 172] on span "Elastic VPS : Web SSH (3)" at bounding box center [352, 172] width 122 height 16
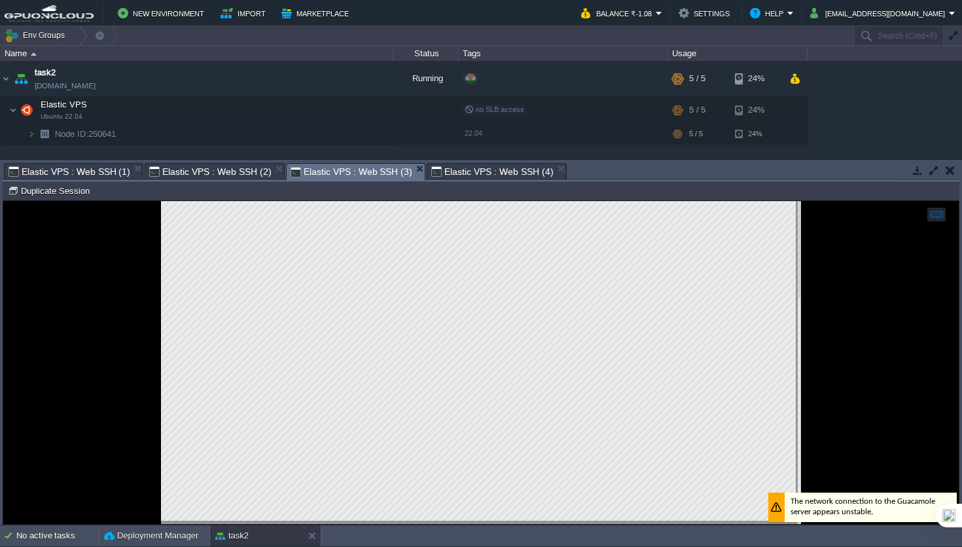
click at [191, 177] on span "Elastic VPS : Web SSH (2)" at bounding box center [210, 172] width 122 height 16
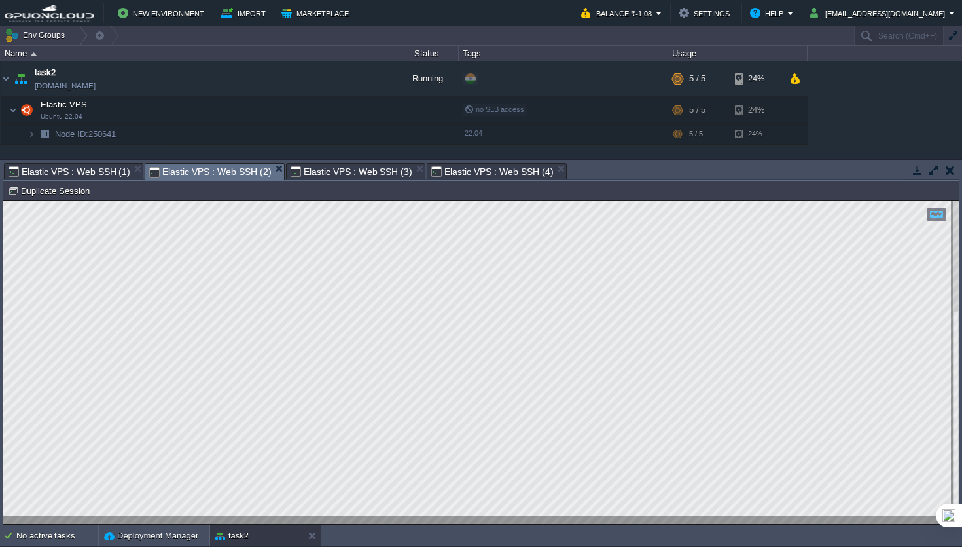
click at [48, 177] on span "Elastic VPS : Web SSH (1)" at bounding box center [70, 172] width 122 height 16
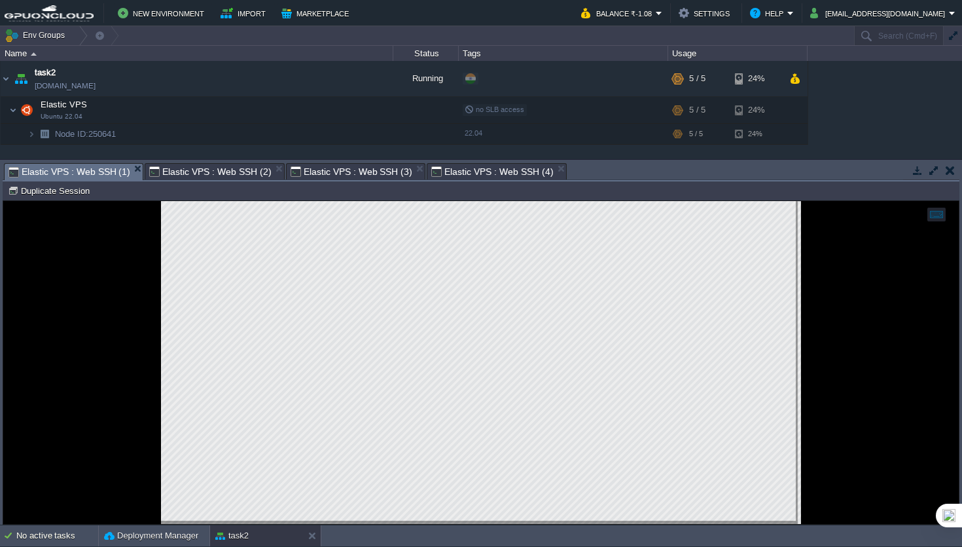
click at [48, 177] on span "Elastic VPS : Web SSH (1)" at bounding box center [70, 172] width 122 height 16
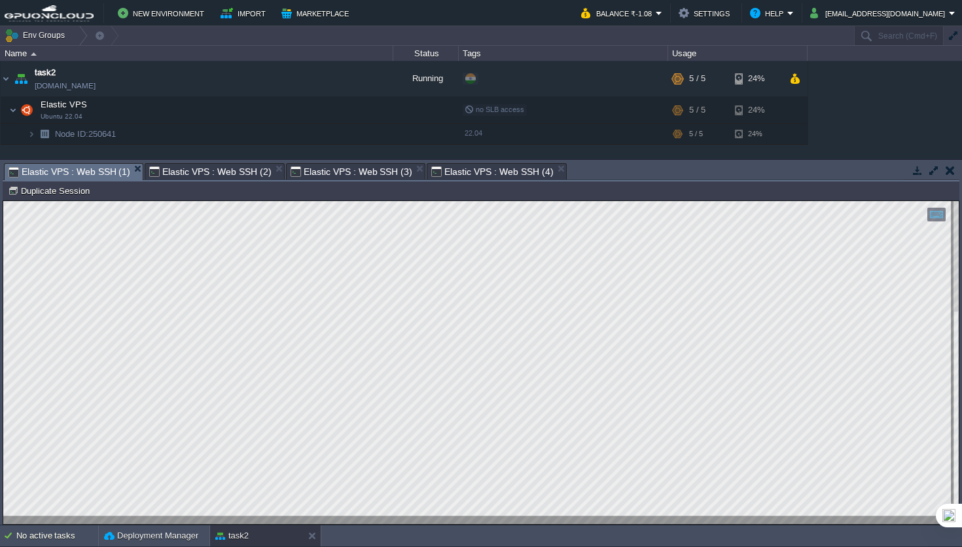
click at [139, 157] on div "task2 [DOMAIN_NAME] Running + Add to Env Group RAM 81% CPU 2% 5 / 5 24% Elastic…" at bounding box center [481, 110] width 962 height 98
click at [936, 172] on button "button" at bounding box center [934, 170] width 12 height 12
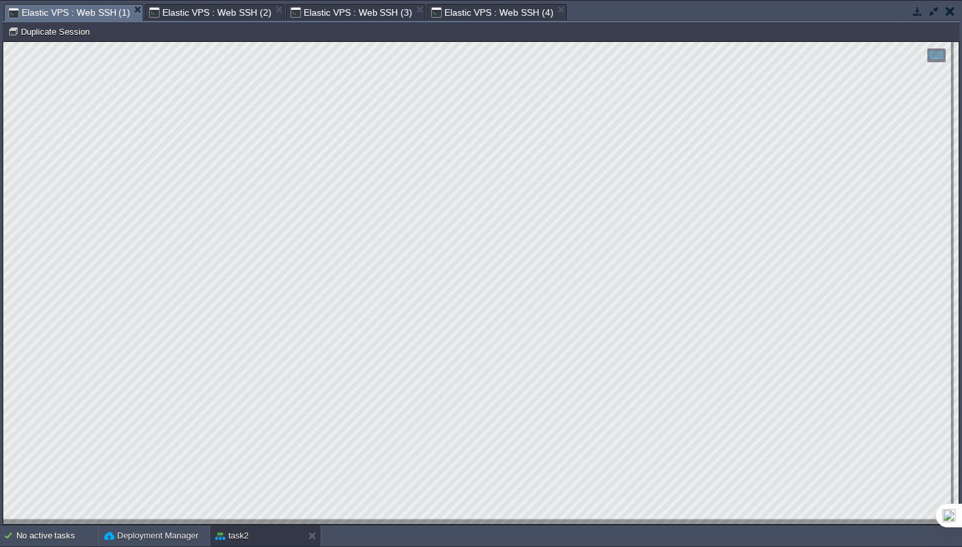
click at [949, 121] on div at bounding box center [481, 283] width 956 height 482
click at [458, 14] on span "Elastic VPS : Web SSH (4)" at bounding box center [492, 13] width 122 height 16
